Goal: Download file/media

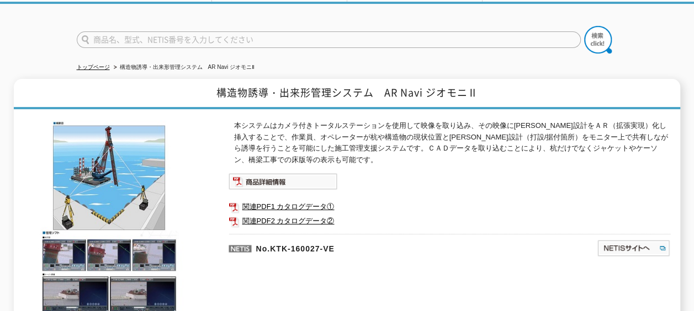
scroll to position [66, 0]
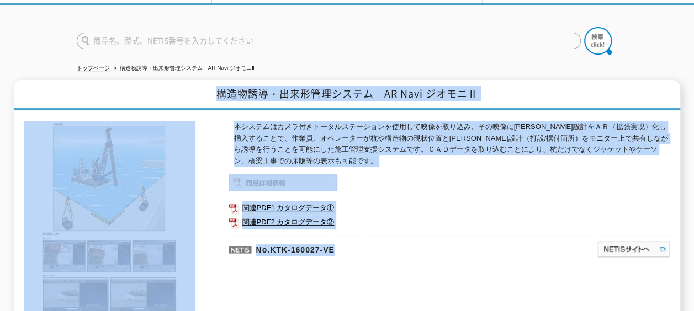
drag, startPoint x: 217, startPoint y: 84, endPoint x: 449, endPoint y: 234, distance: 275.9
click at [449, 234] on div "構造物誘導・出来形管理システム　AR Navi ジオモニⅡ 本システムはカメラ付きトータルステーションを使用して映像を取り込み、その映像に[PERSON_NA…" at bounding box center [347, 219] width 666 height 279
drag, startPoint x: 449, startPoint y: 234, endPoint x: 386, endPoint y: 130, distance: 121.6
copy div "構造物誘導・出来形管理システム　AR Navi ジオモニⅡ 本システムはカメラ付きトータルステーションを使用して映像を取り込み、その映像に[PERSON_NA…"
click at [416, 235] on p "No.KTK-160027-VE" at bounding box center [360, 248] width 262 height 26
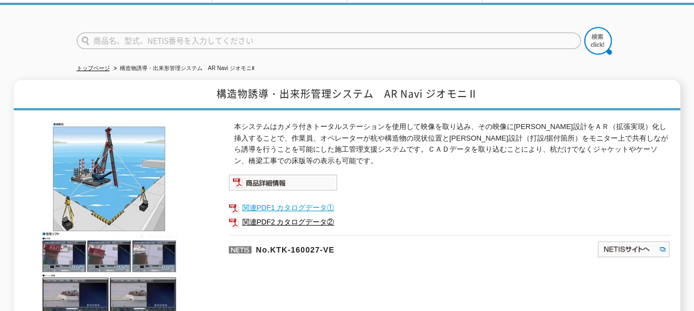
click at [286, 204] on link "関連PDF1 カタログデータ①" at bounding box center [450, 208] width 442 height 14
click at [277, 215] on link "関連PDF2 カタログデータ②" at bounding box center [450, 222] width 442 height 14
drag, startPoint x: 297, startPoint y: 195, endPoint x: 269, endPoint y: 198, distance: 27.7
click at [269, 201] on link "関連PDF1 カタログデータ①" at bounding box center [450, 208] width 442 height 14
click at [273, 174] on img at bounding box center [283, 182] width 109 height 17
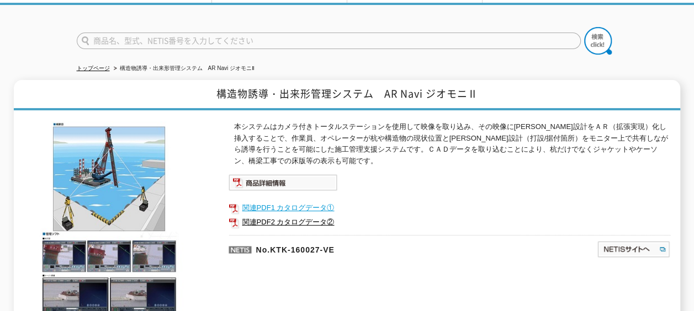
click at [271, 201] on link "関連PDF1 カタログデータ①" at bounding box center [450, 208] width 442 height 14
